Goal: Task Accomplishment & Management: Use online tool/utility

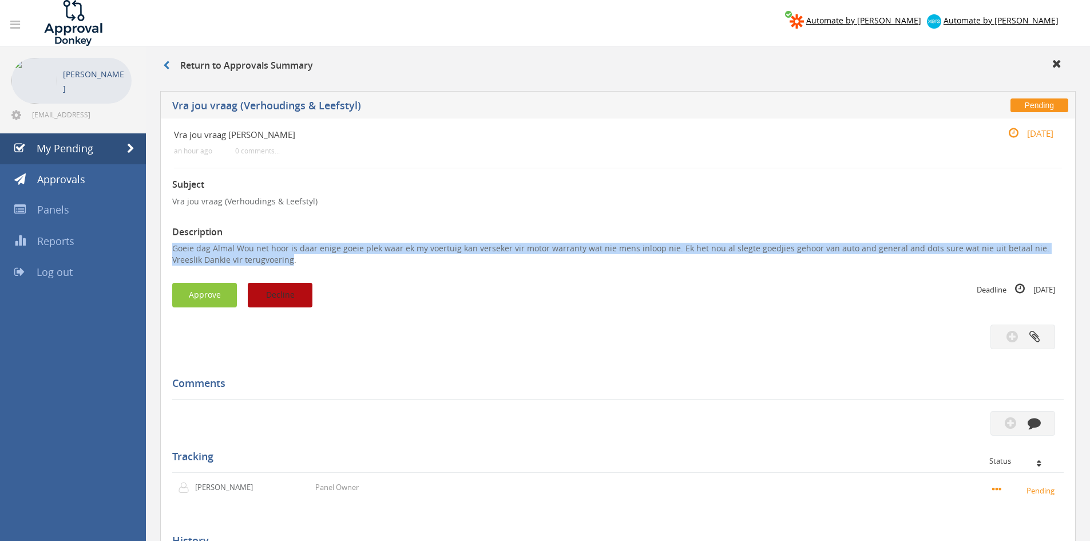
click at [276, 296] on button "Decline" at bounding box center [280, 295] width 65 height 25
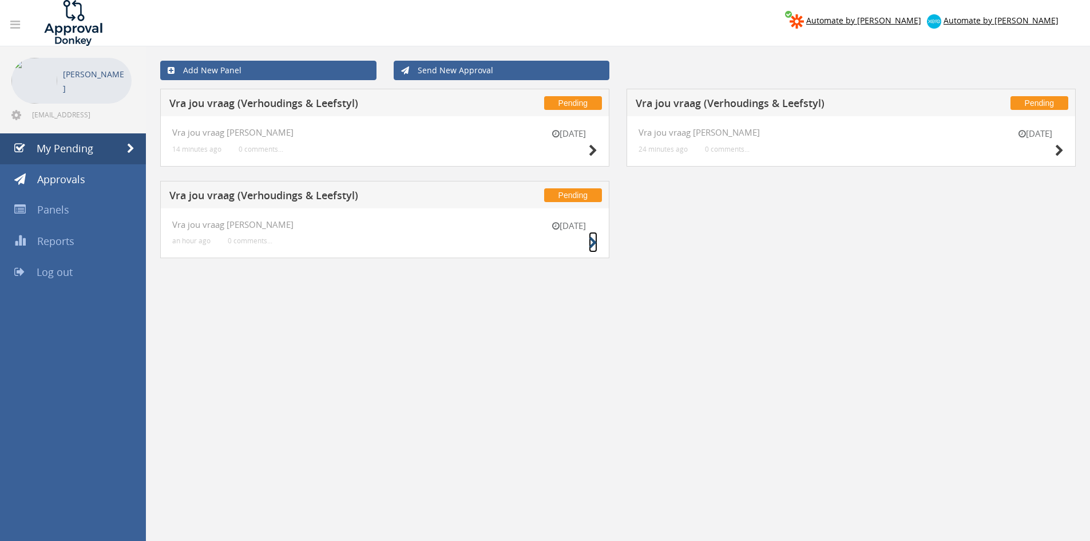
click at [593, 241] on icon at bounding box center [593, 243] width 9 height 12
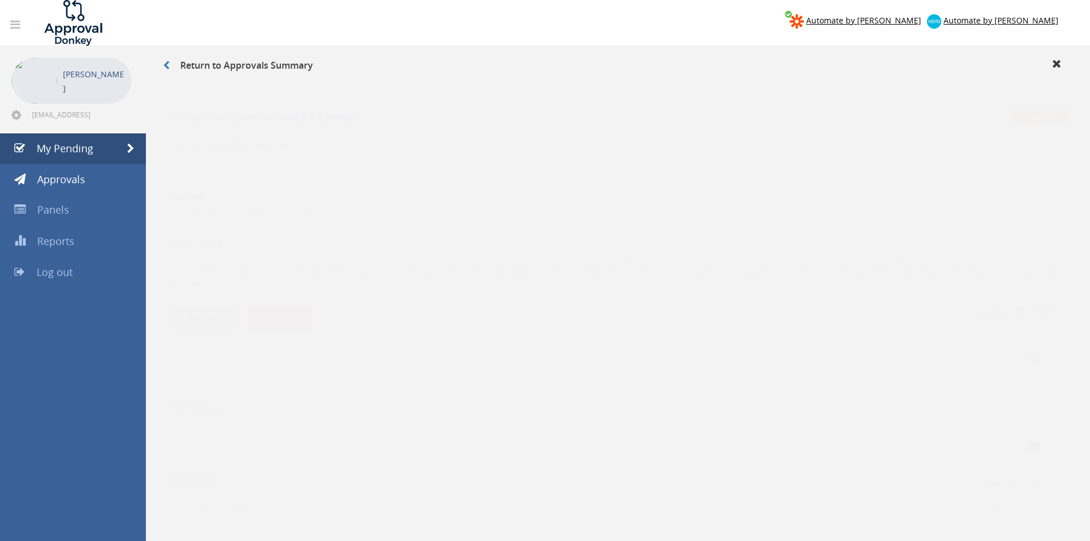
click at [187, 294] on button "Approve" at bounding box center [204, 306] width 65 height 25
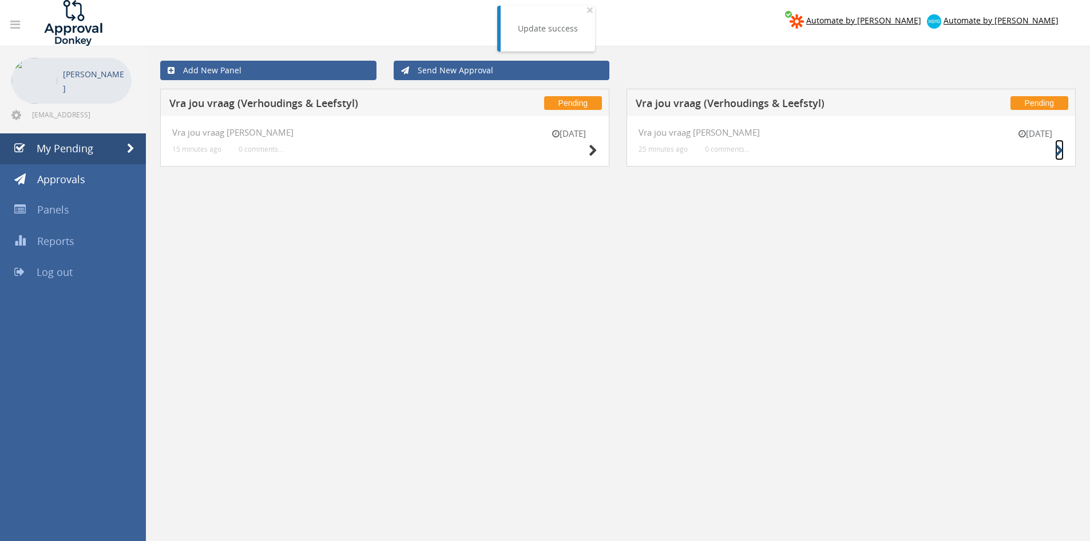
click at [1057, 150] on icon at bounding box center [1059, 151] width 9 height 12
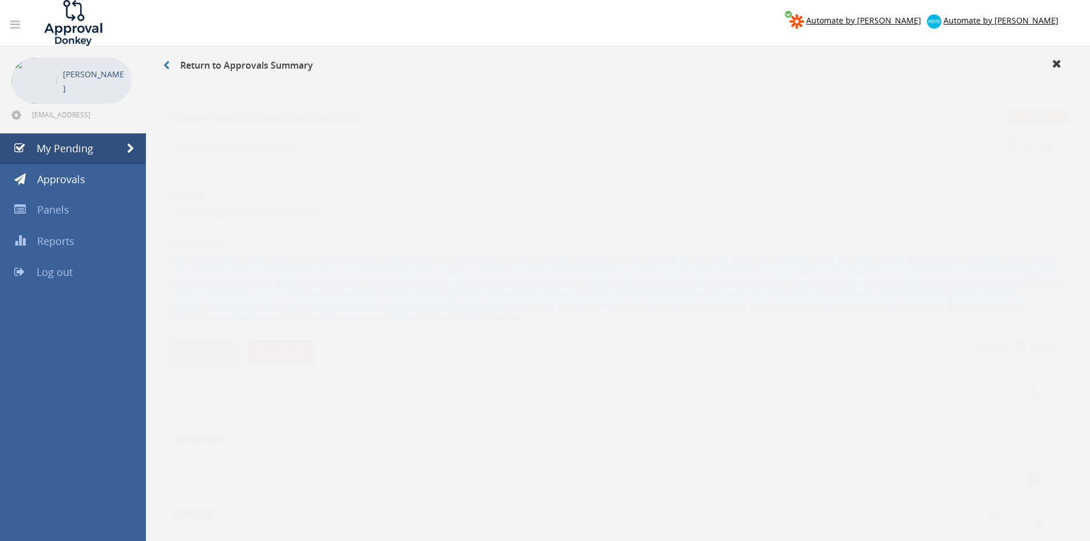
drag, startPoint x: 415, startPoint y: 305, endPoint x: 167, endPoint y: 249, distance: 253.8
click at [167, 249] on div "Vra jou vraag [PERSON_NAME] 25 minutes ago 0 comments... [DATE] Subject Vra jou…" at bounding box center [617, 396] width 915 height 556
click at [291, 340] on button "Decline" at bounding box center [280, 340] width 65 height 25
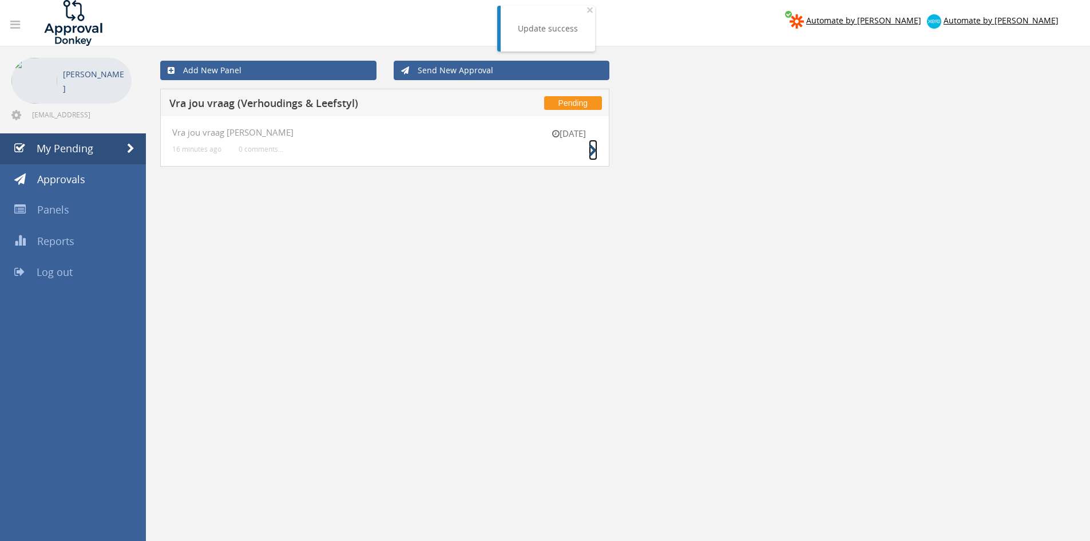
click at [592, 152] on icon at bounding box center [593, 151] width 9 height 12
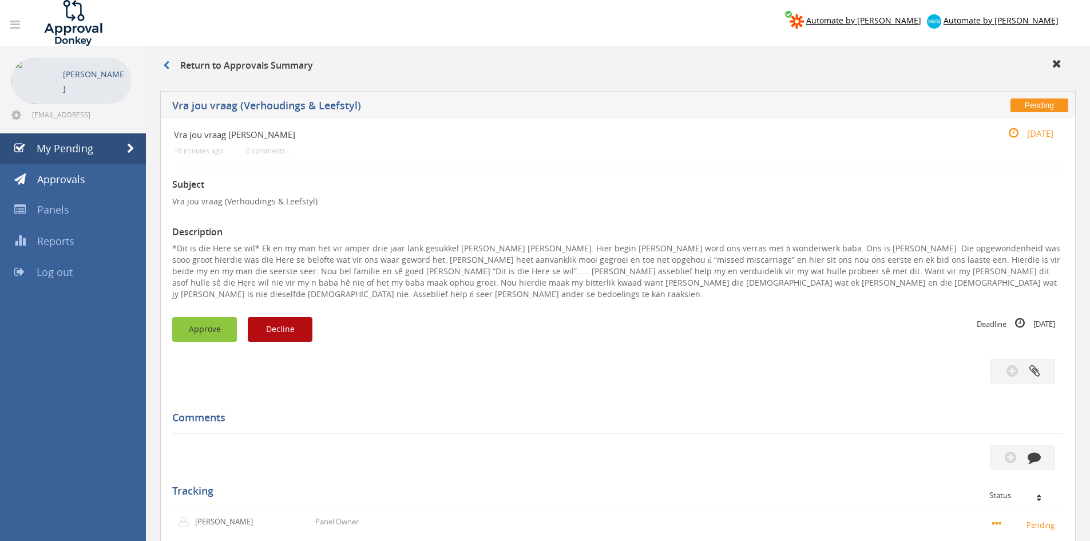
click at [203, 317] on button "Approve" at bounding box center [204, 329] width 65 height 25
